Goal: Information Seeking & Learning: Check status

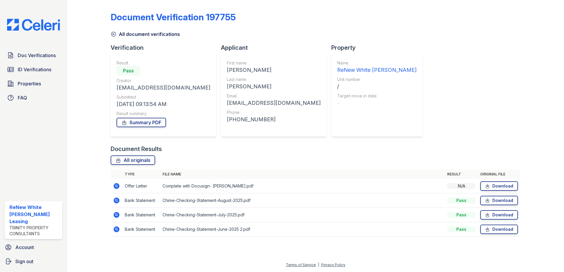
click at [132, 35] on link "All document verifications" at bounding box center [145, 34] width 69 height 7
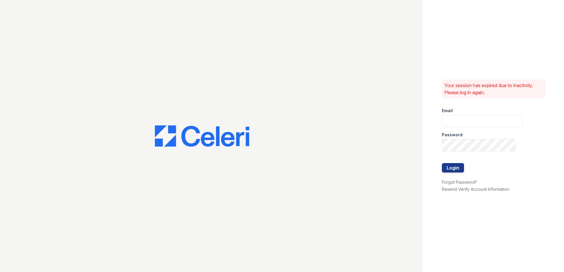
type input "[EMAIL_ADDRESS][DOMAIN_NAME]"
click at [449, 165] on button "Login" at bounding box center [453, 167] width 22 height 9
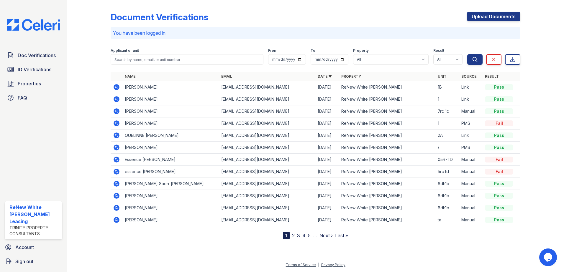
click at [293, 236] on link "2" at bounding box center [293, 236] width 3 height 6
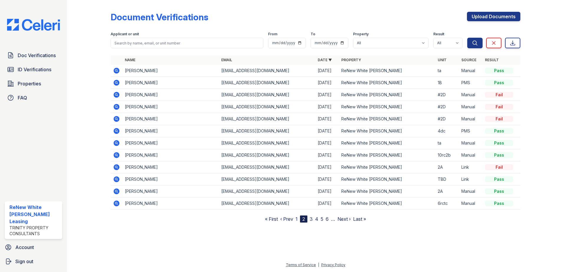
click at [116, 131] on icon at bounding box center [115, 130] width 1 height 1
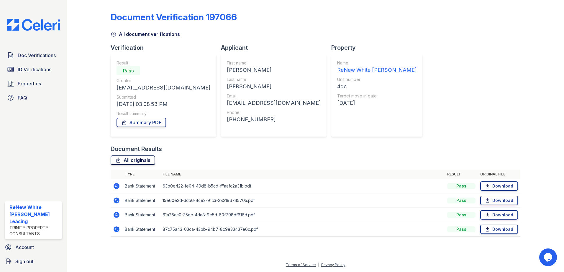
click at [151, 160] on link "All originals" at bounding box center [133, 160] width 45 height 9
click at [16, 70] on link "ID Verifications" at bounding box center [34, 70] width 58 height 12
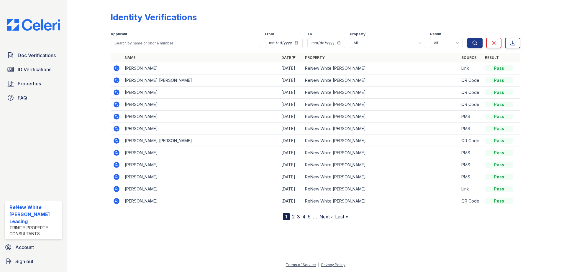
click at [292, 216] on link "2" at bounding box center [293, 217] width 3 height 6
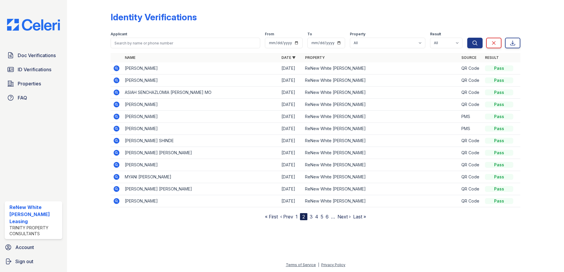
click at [284, 216] on link "‹ Prev" at bounding box center [286, 217] width 13 height 6
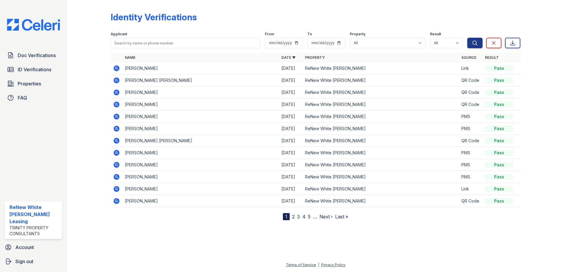
click at [191, 235] on div at bounding box center [315, 246] width 478 height 32
click at [36, 53] on span "Doc Verifications" at bounding box center [37, 55] width 38 height 7
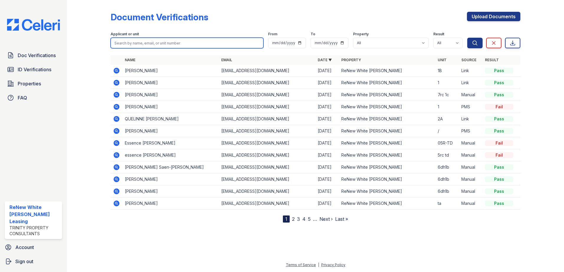
click at [144, 45] on input "search" at bounding box center [187, 43] width 153 height 11
type input "mitchell"
click at [467, 38] on button "Search" at bounding box center [474, 43] width 15 height 11
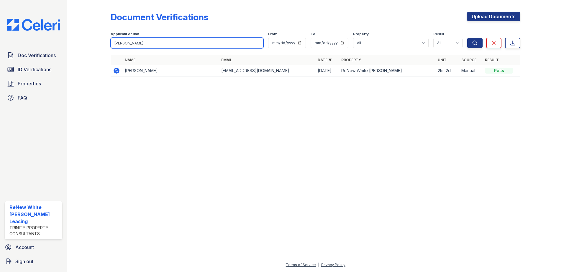
click at [156, 40] on input "mitchell" at bounding box center [187, 43] width 153 height 11
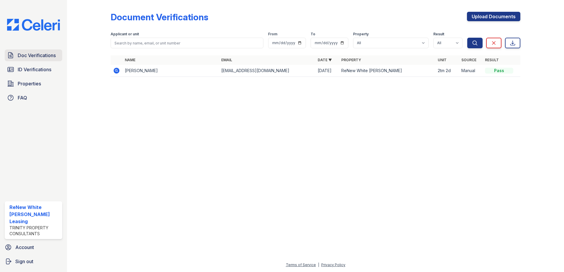
click at [48, 58] on span "Doc Verifications" at bounding box center [37, 55] width 38 height 7
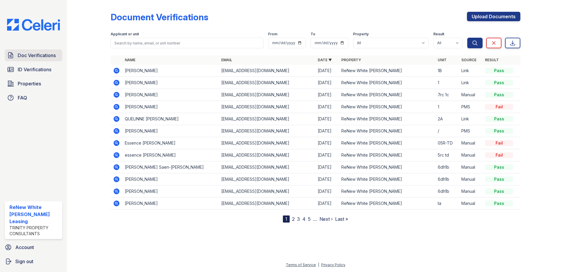
click at [49, 58] on span "Doc Verifications" at bounding box center [37, 55] width 38 height 7
click at [293, 218] on link "2" at bounding box center [293, 219] width 3 height 6
